Goal: Information Seeking & Learning: Find specific fact

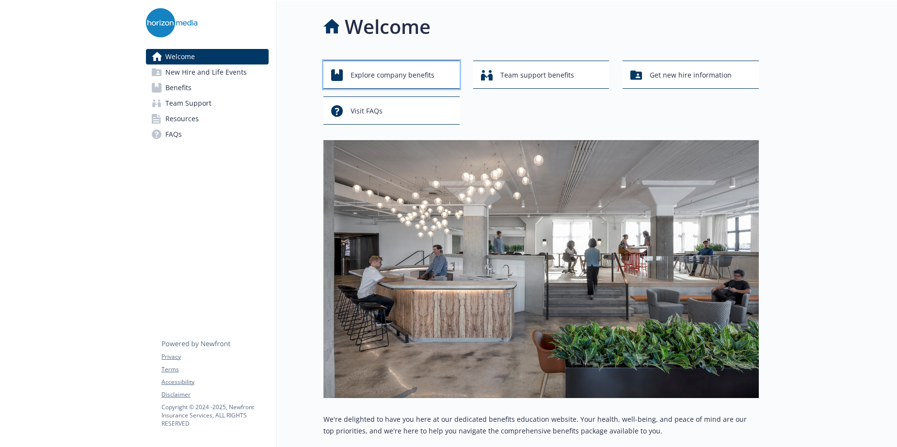
click at [388, 78] on span "Explore company benefits" at bounding box center [393, 75] width 84 height 18
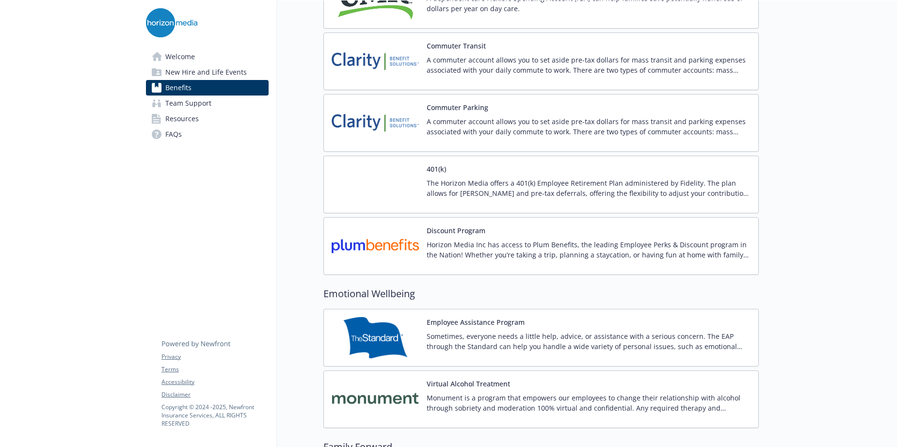
scroll to position [1623, 0]
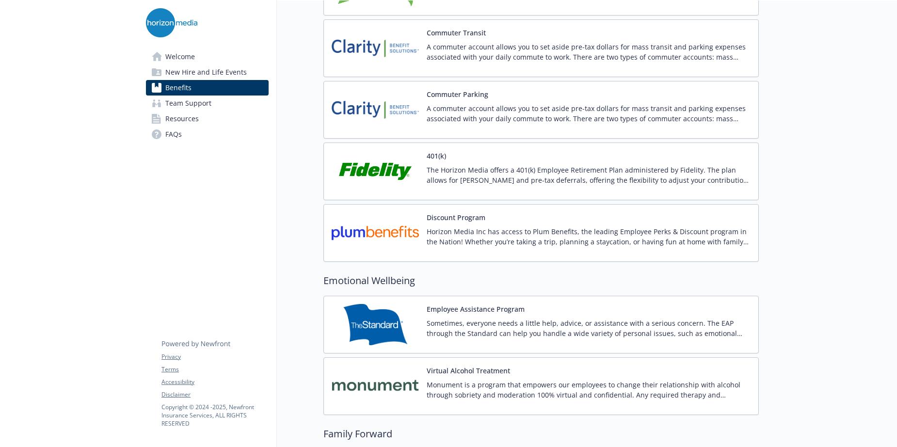
click at [377, 228] on img at bounding box center [375, 232] width 87 height 41
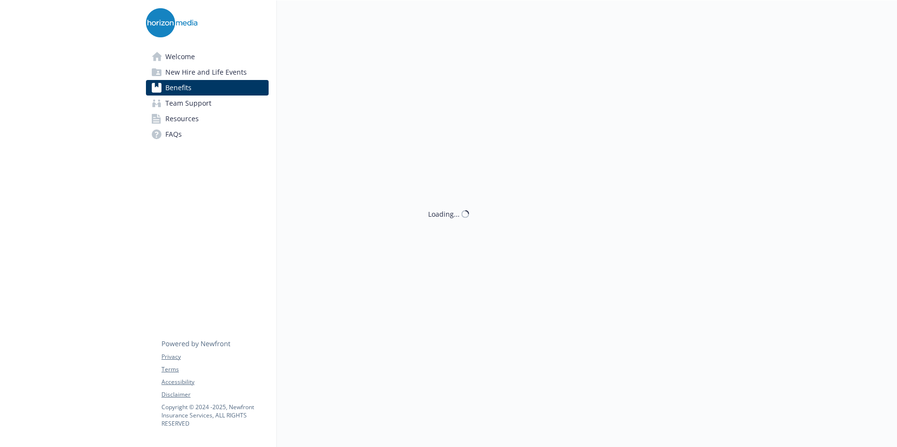
scroll to position [1623, 0]
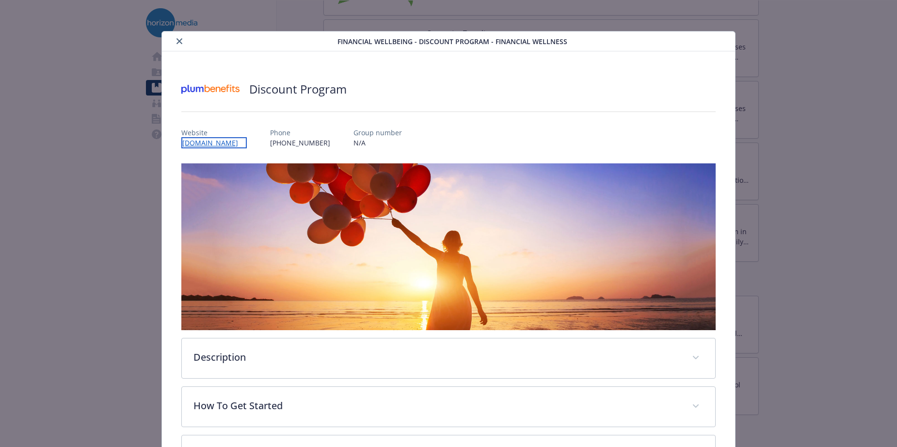
click at [205, 139] on link "[DOMAIN_NAME]" at bounding box center [213, 142] width 65 height 11
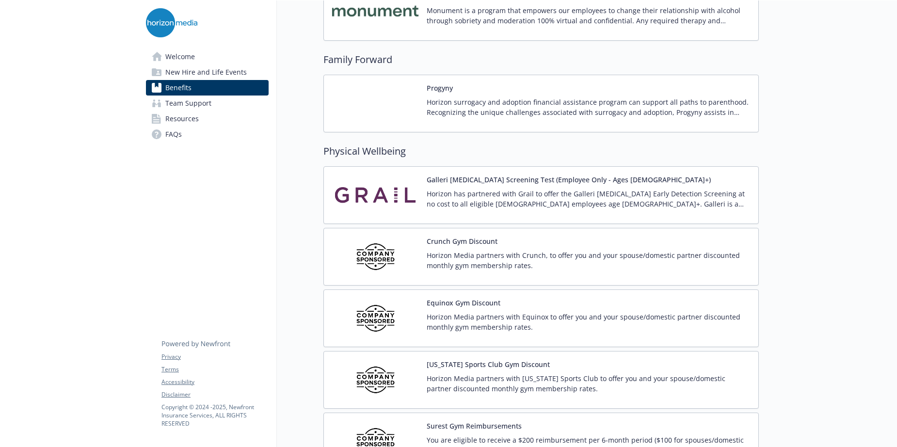
scroll to position [2031, 0]
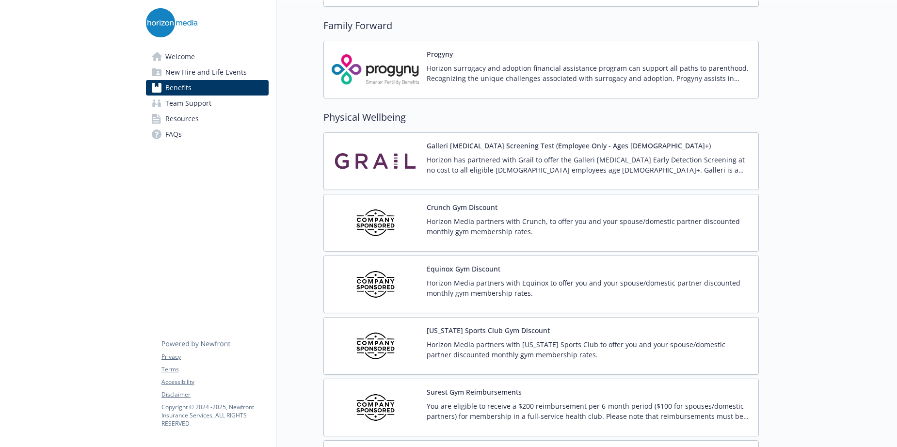
click at [480, 282] on p "Horizon Media partners with Equinox to offer you and your spouse/domestic partn…" at bounding box center [589, 288] width 324 height 20
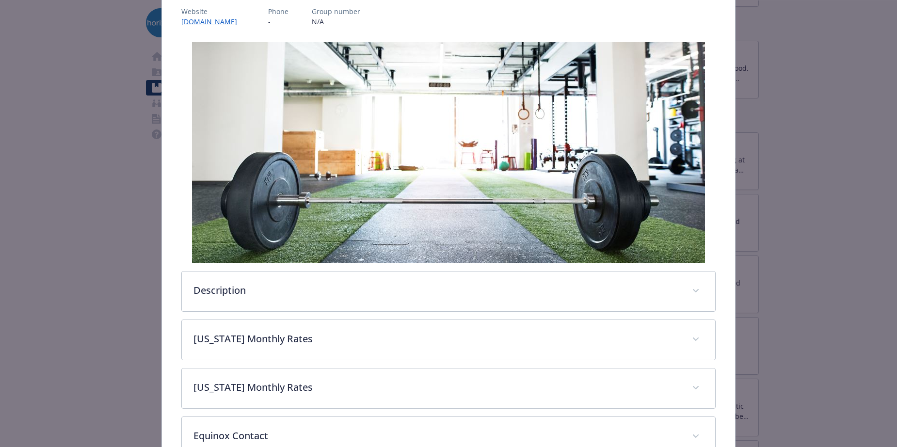
scroll to position [195, 0]
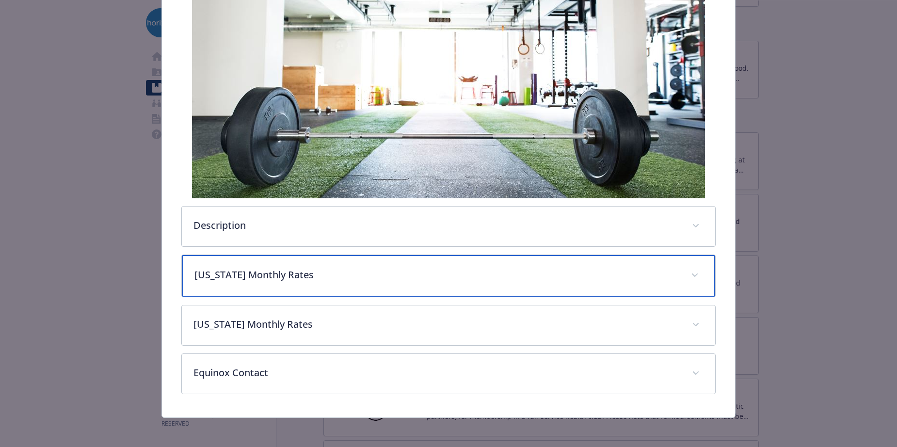
click at [469, 268] on p "[US_STATE] Monthly Rates" at bounding box center [437, 275] width 485 height 15
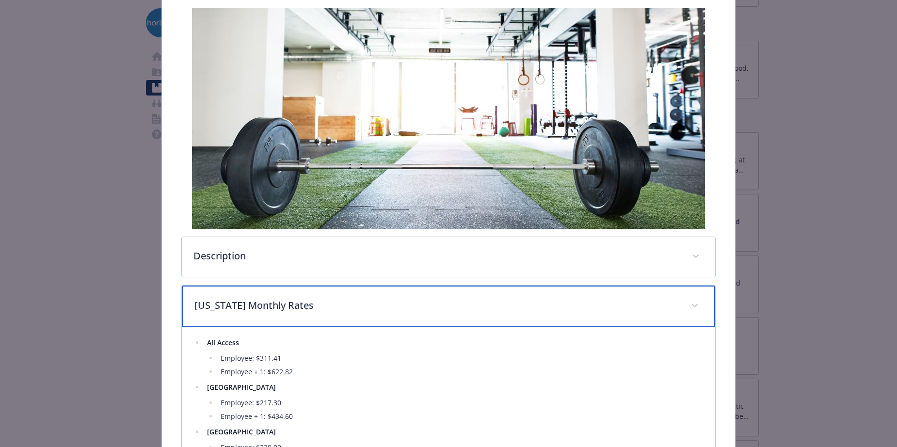
scroll to position [0, 0]
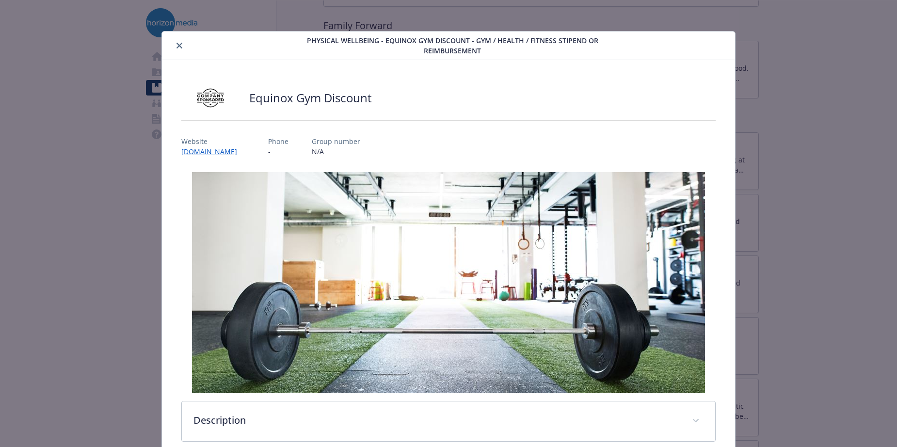
click at [809, 74] on div "Physical Wellbeing - Equinox Gym Discount - Gym / Health / Fitness Stipend or r…" at bounding box center [448, 223] width 897 height 447
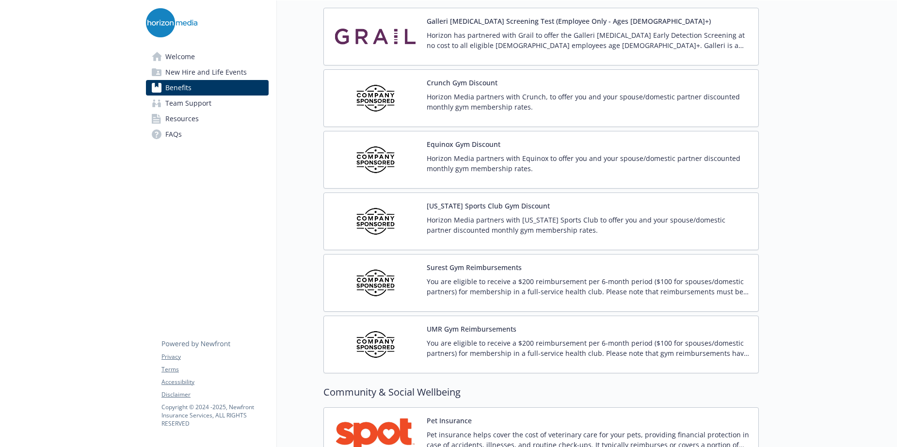
scroll to position [2161, 0]
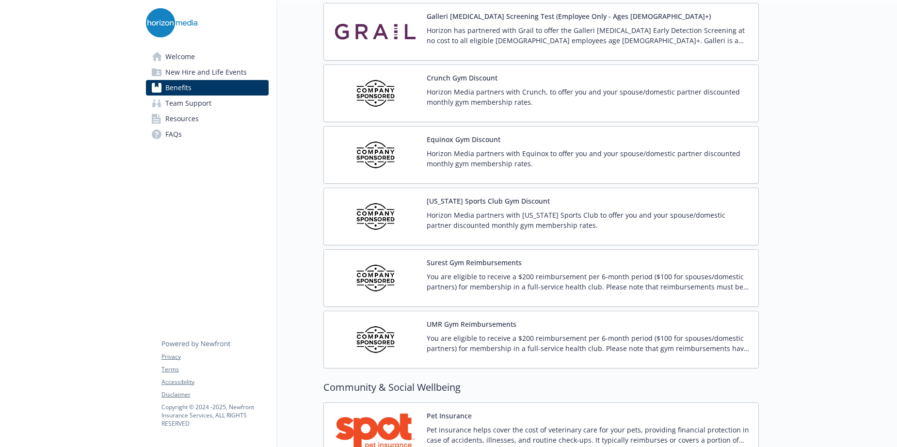
click at [532, 263] on div "Surest Gym Reimbursements You are eligible to receive a $200 reimbursement per …" at bounding box center [589, 278] width 324 height 41
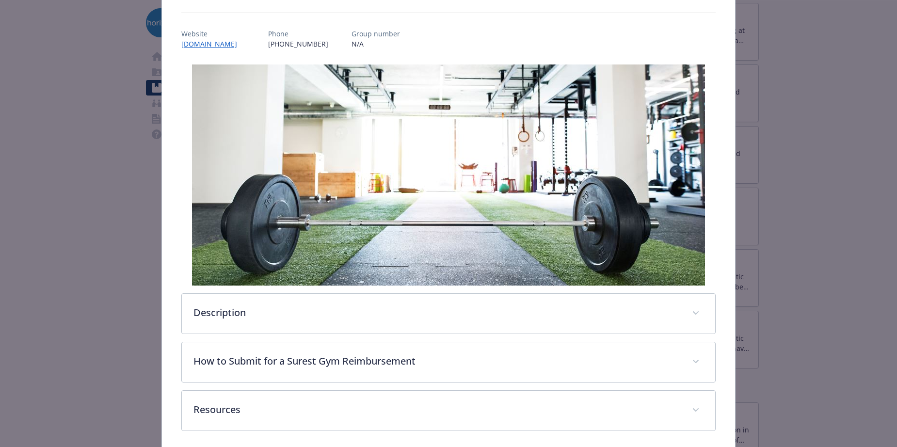
scroll to position [146, 0]
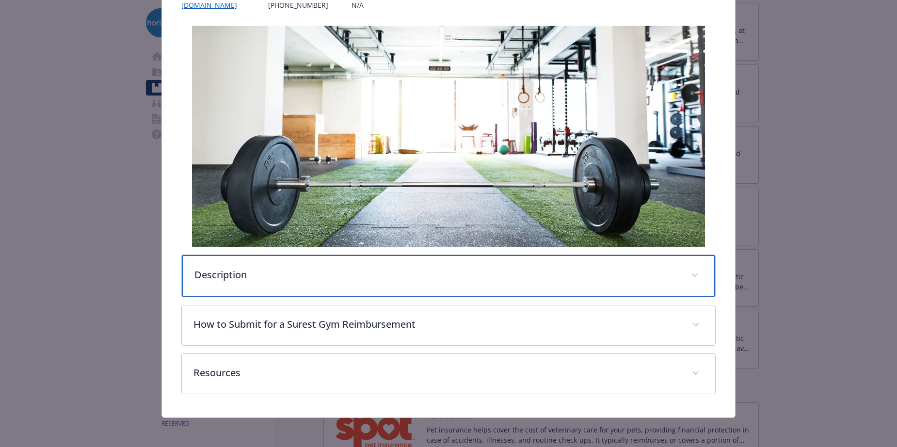
click at [403, 285] on div "Description" at bounding box center [449, 276] width 534 height 42
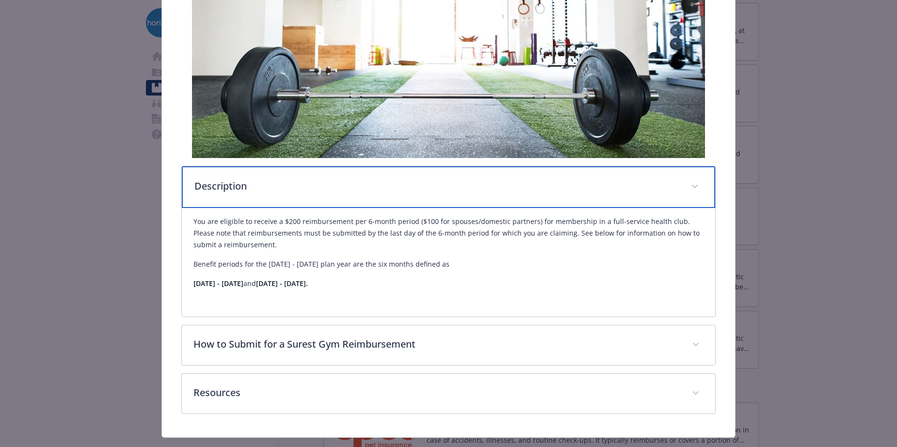
scroll to position [236, 0]
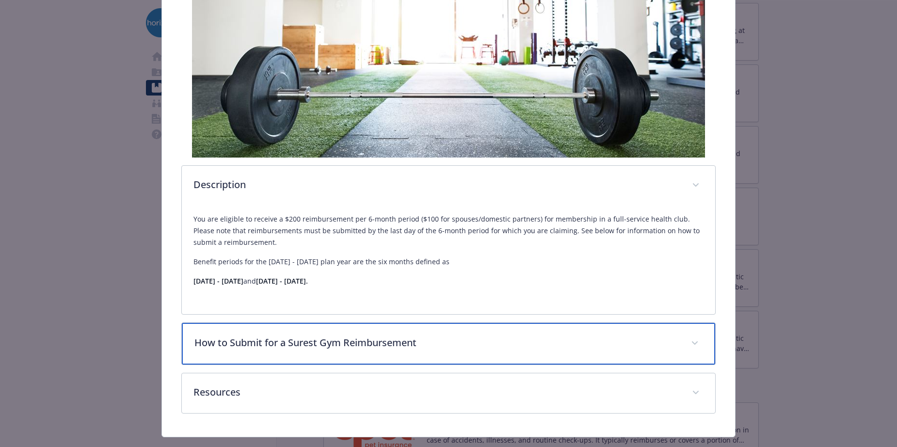
click at [427, 328] on div "How to Submit for a Surest Gym Reimbursement" at bounding box center [449, 344] width 534 height 42
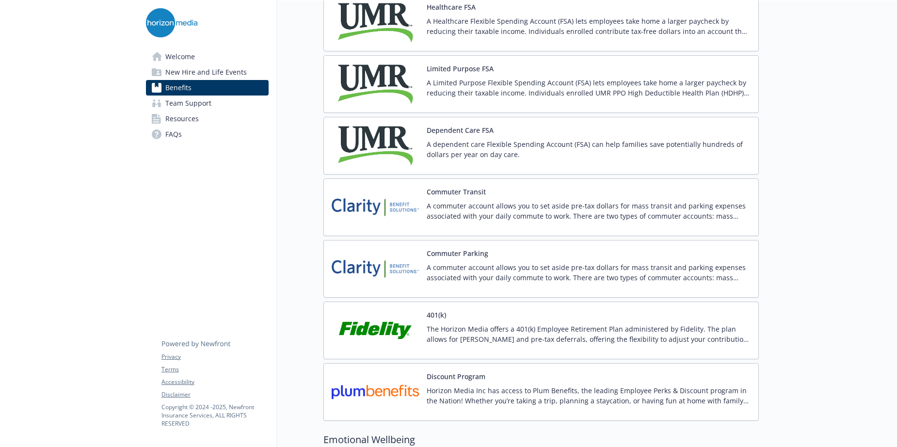
scroll to position [1580, 0]
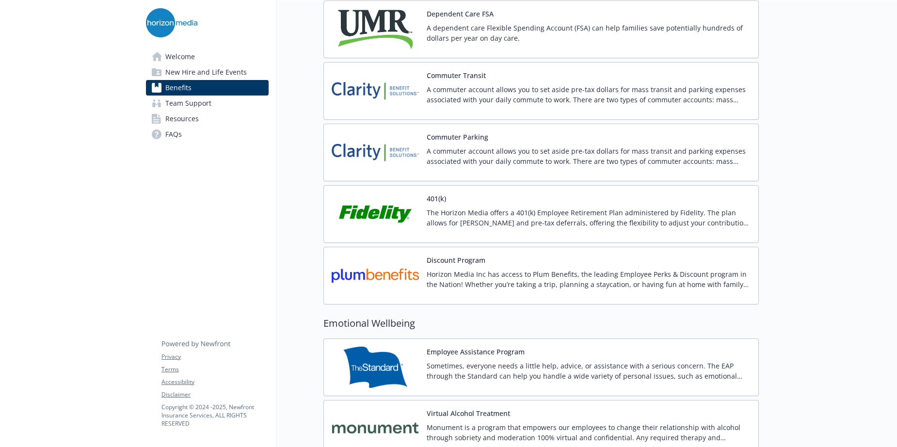
click at [446, 277] on p "Horizon Media Inc has access to Plum Benefits, the leading Employee Perks & Dis…" at bounding box center [589, 279] width 324 height 20
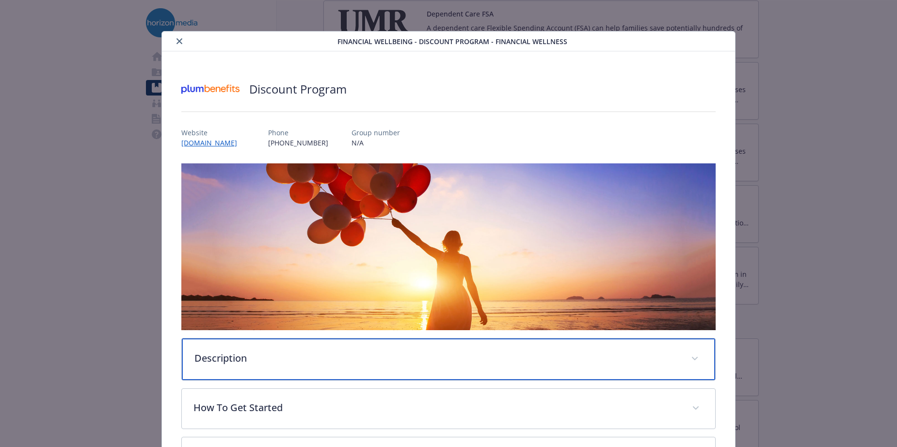
click at [357, 368] on div "Description" at bounding box center [449, 360] width 534 height 42
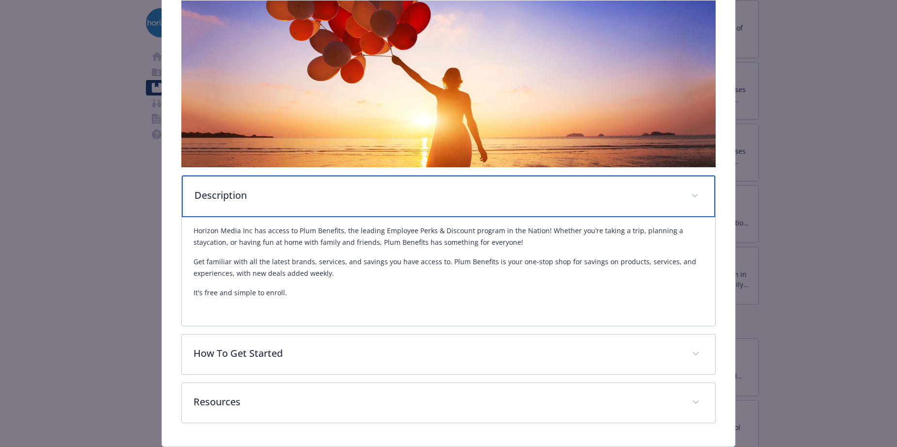
scroll to position [193, 0]
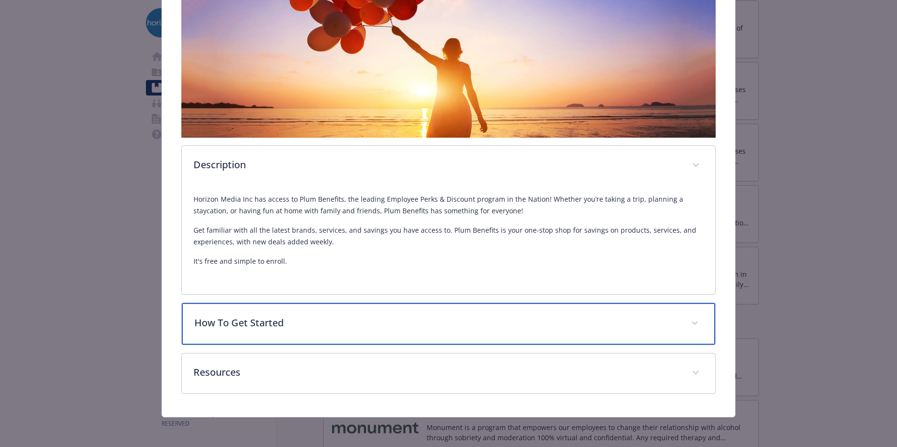
click at [345, 321] on p "How To Get Started" at bounding box center [437, 323] width 485 height 15
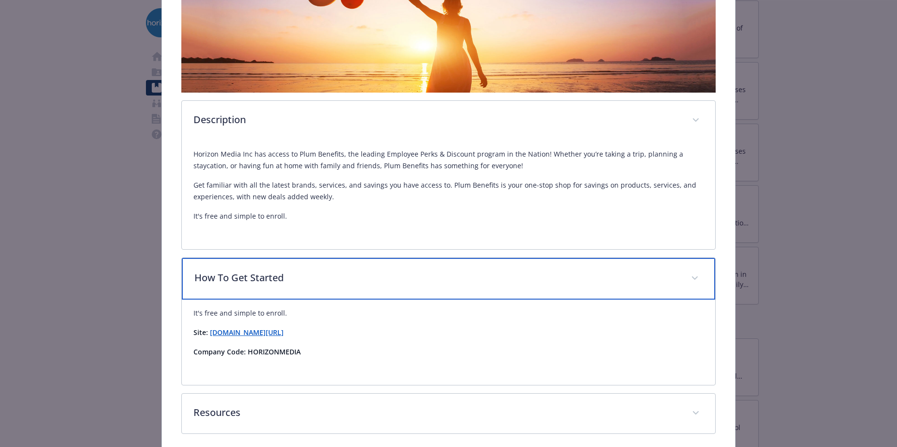
scroll to position [251, 0]
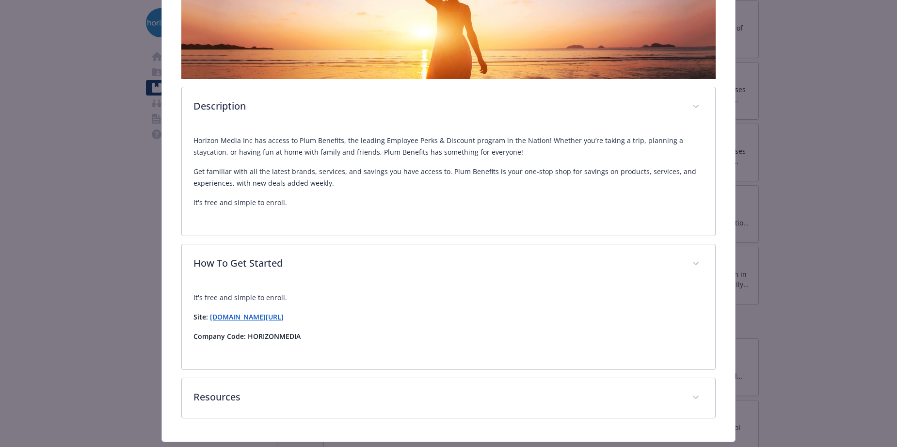
click at [295, 339] on strong "Company Code: HORIZONMEDIA" at bounding box center [247, 336] width 107 height 9
drag, startPoint x: 305, startPoint y: 338, endPoint x: 247, endPoint y: 337, distance: 57.7
click at [247, 337] on p "Company Code: HORIZONMEDIA" at bounding box center [449, 337] width 510 height 12
copy strong "HORIZONMEDIA"
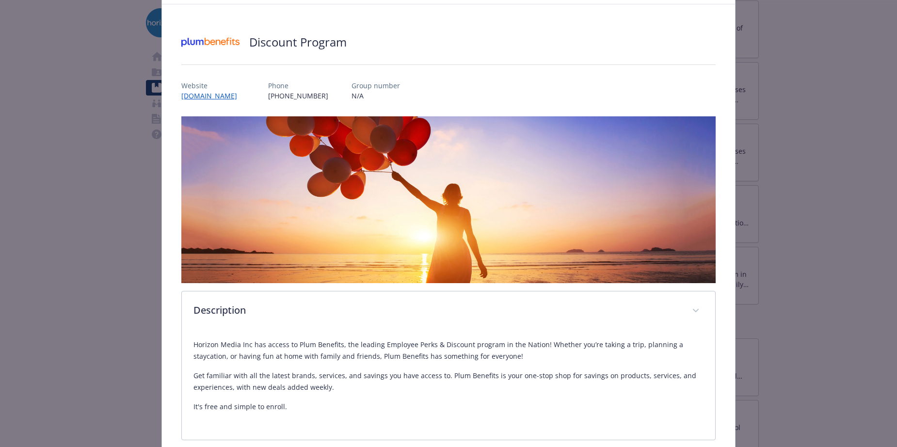
scroll to position [0, 0]
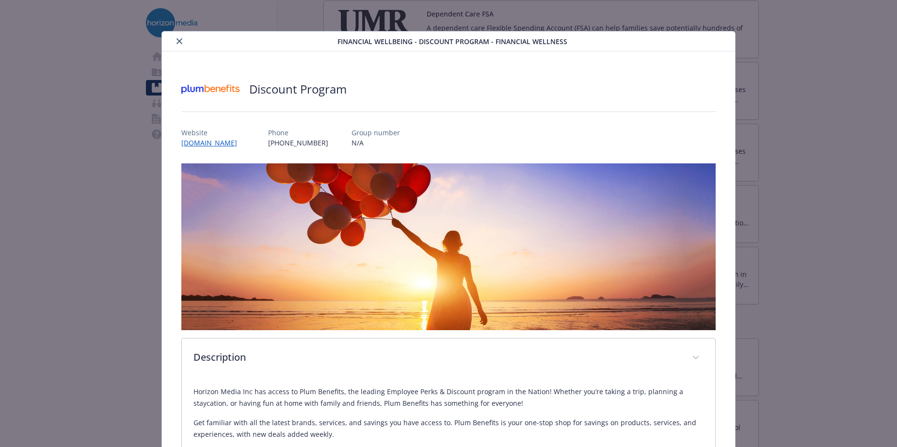
click at [178, 46] on button "close" at bounding box center [180, 41] width 12 height 12
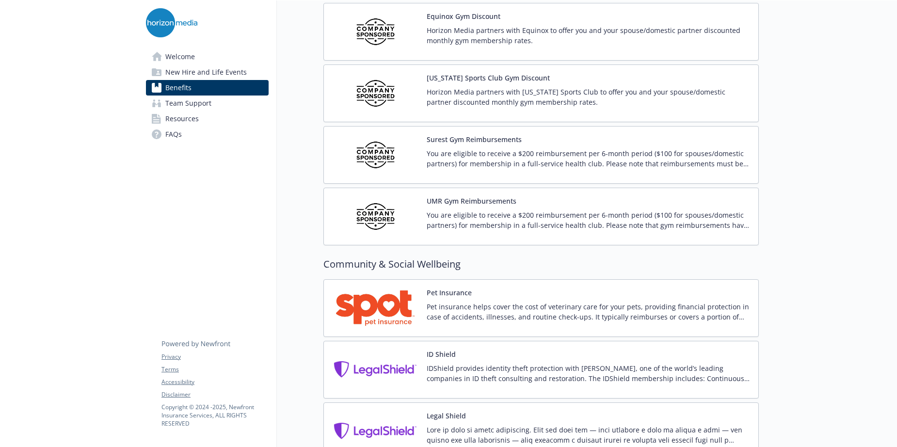
scroll to position [2374, 0]
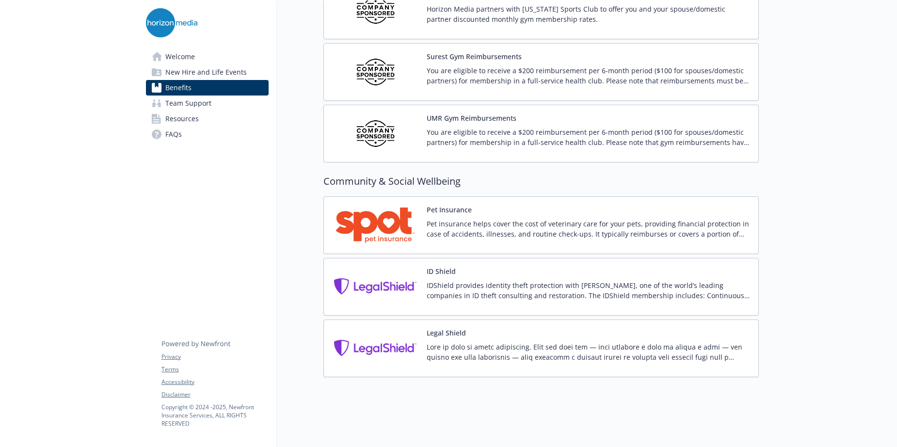
click at [227, 75] on span "New Hire and Life Events" at bounding box center [205, 73] width 81 height 16
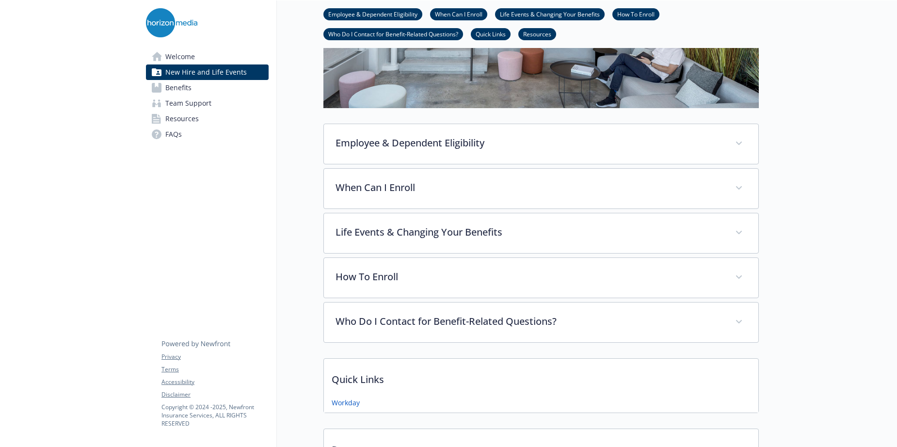
scroll to position [504, 0]
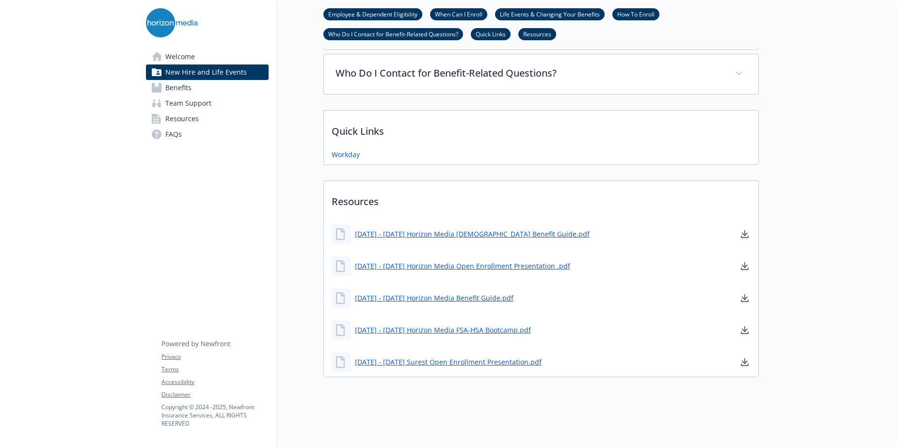
click at [202, 117] on link "Resources" at bounding box center [207, 119] width 123 height 16
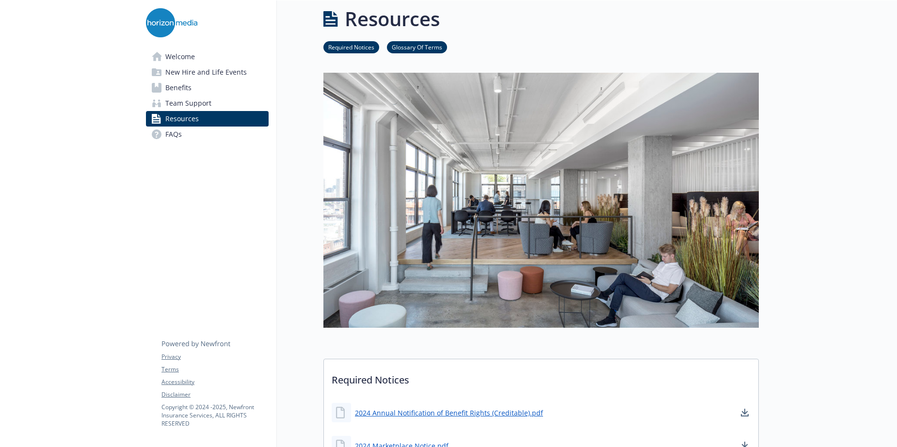
scroll to position [504, 0]
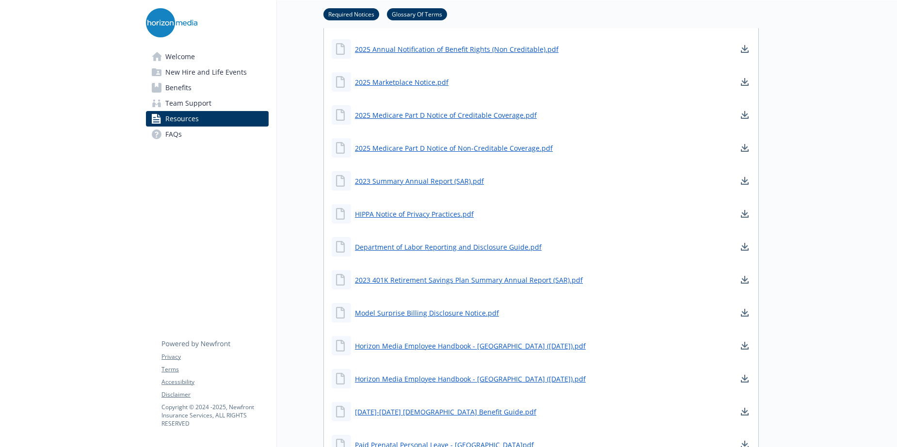
click at [191, 136] on link "FAQs" at bounding box center [207, 135] width 123 height 16
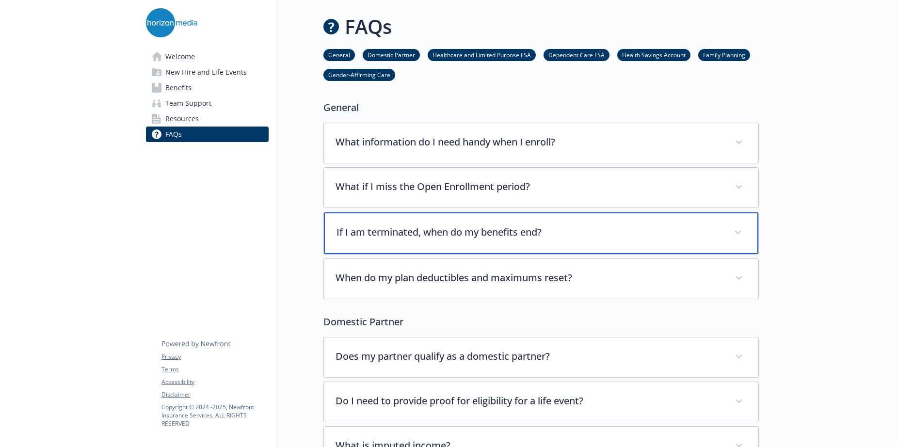
click at [505, 228] on p "If I am terminated, when do my benefits end?" at bounding box center [530, 232] width 386 height 15
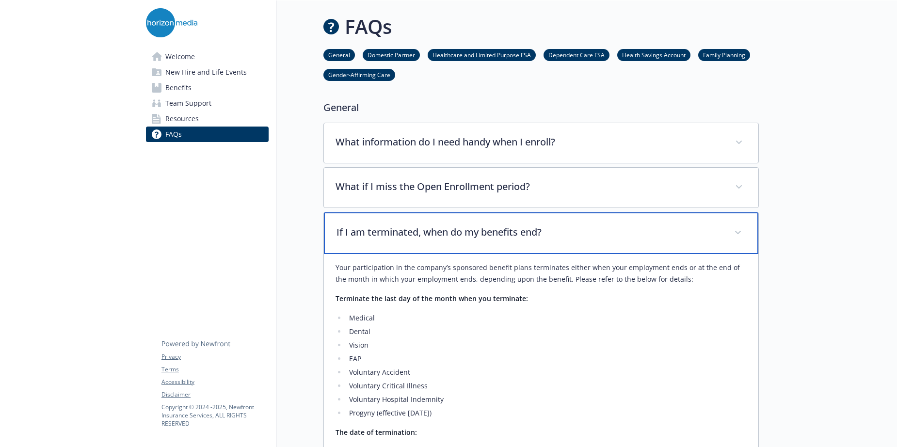
click at [505, 228] on p "If I am terminated, when do my benefits end?" at bounding box center [530, 232] width 386 height 15
